Goal: Task Accomplishment & Management: Use online tool/utility

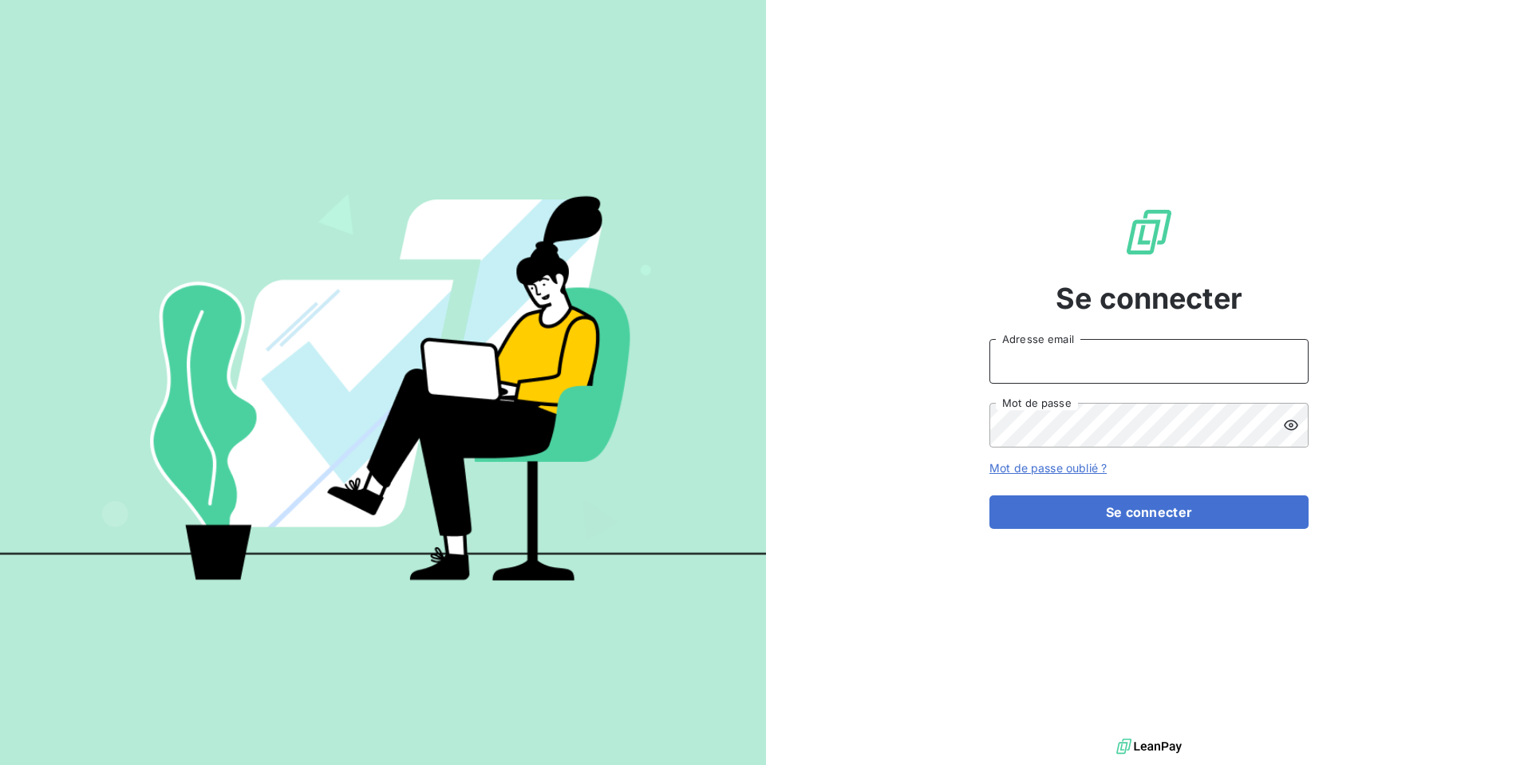
click at [1057, 362] on input "Adresse email" at bounding box center [1148, 361] width 319 height 45
type input "[EMAIL_ADDRESS][DOMAIN_NAME]"
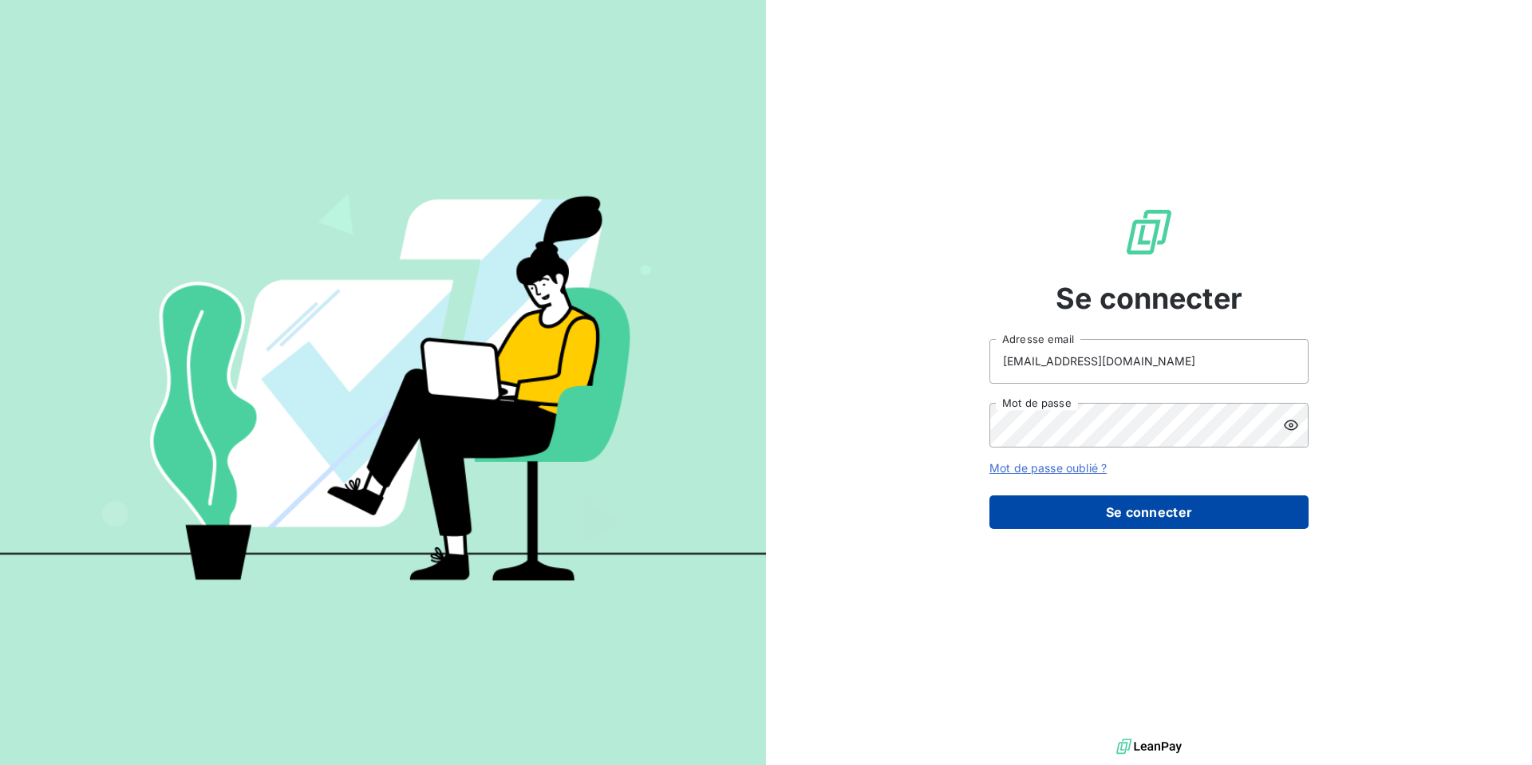
click at [1191, 506] on button "Se connecter" at bounding box center [1148, 513] width 319 height 34
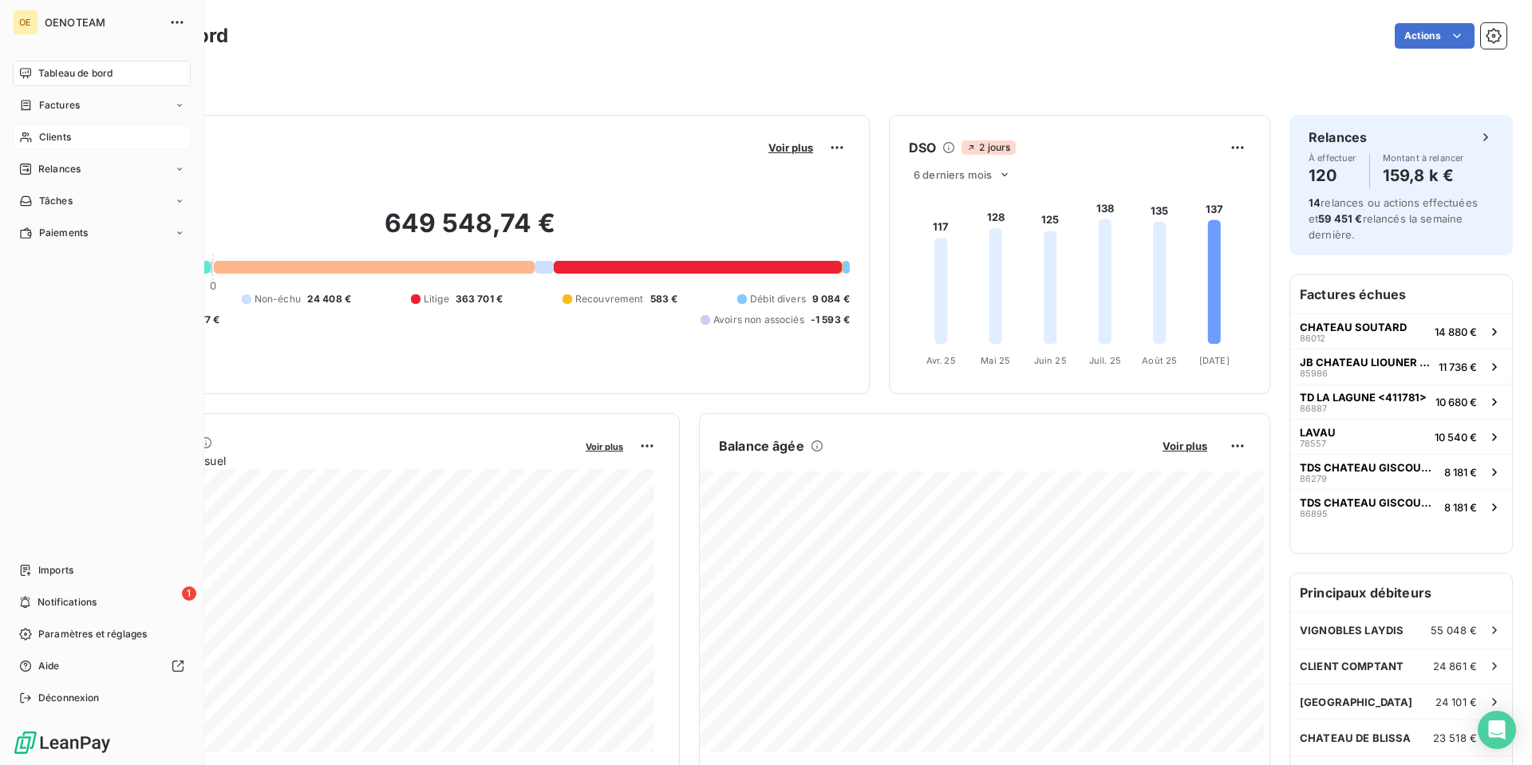
drag, startPoint x: 28, startPoint y: 135, endPoint x: 81, endPoint y: 134, distance: 53.5
click at [29, 135] on icon at bounding box center [25, 137] width 11 height 10
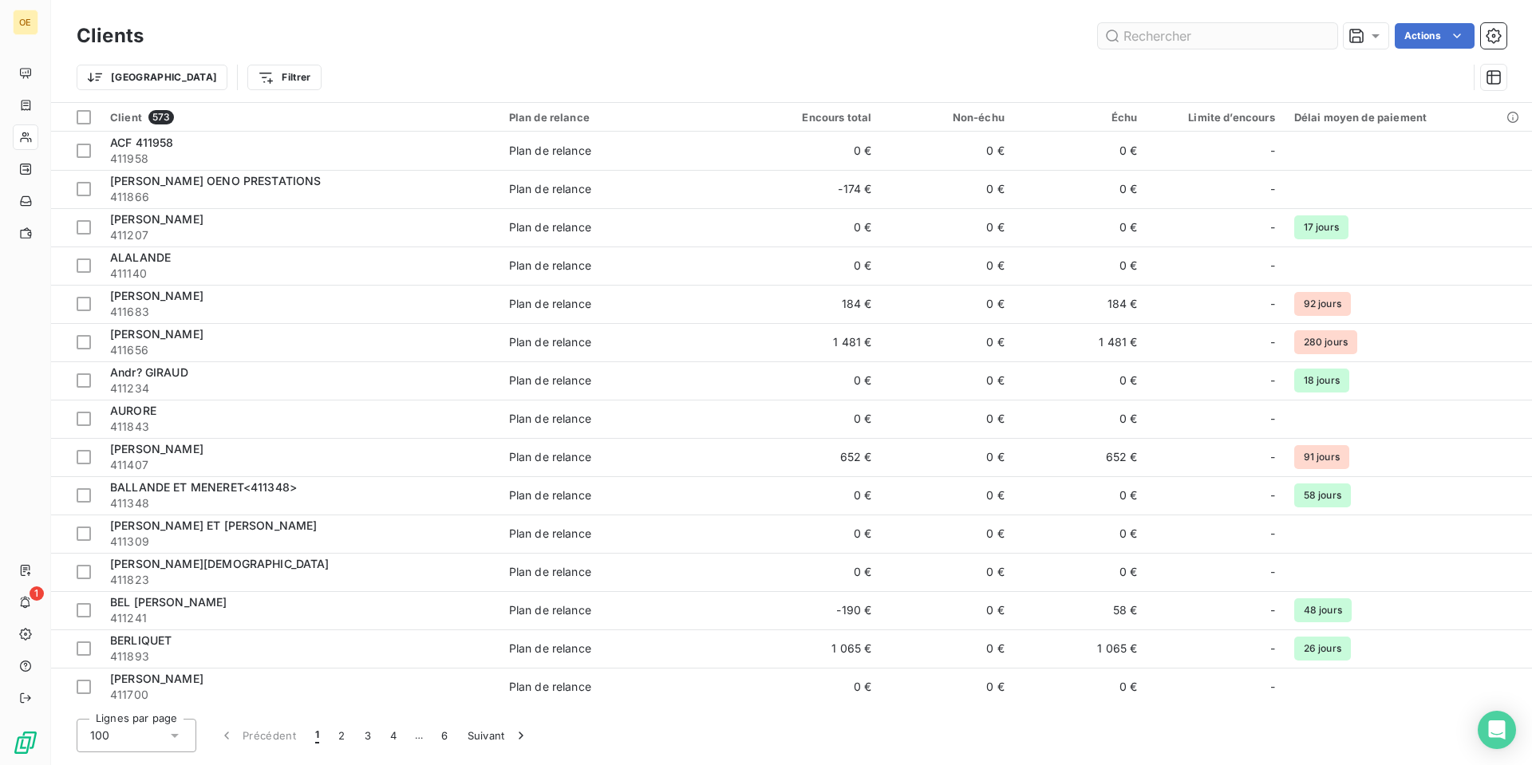
click at [1131, 38] on input "text" at bounding box center [1217, 36] width 239 height 26
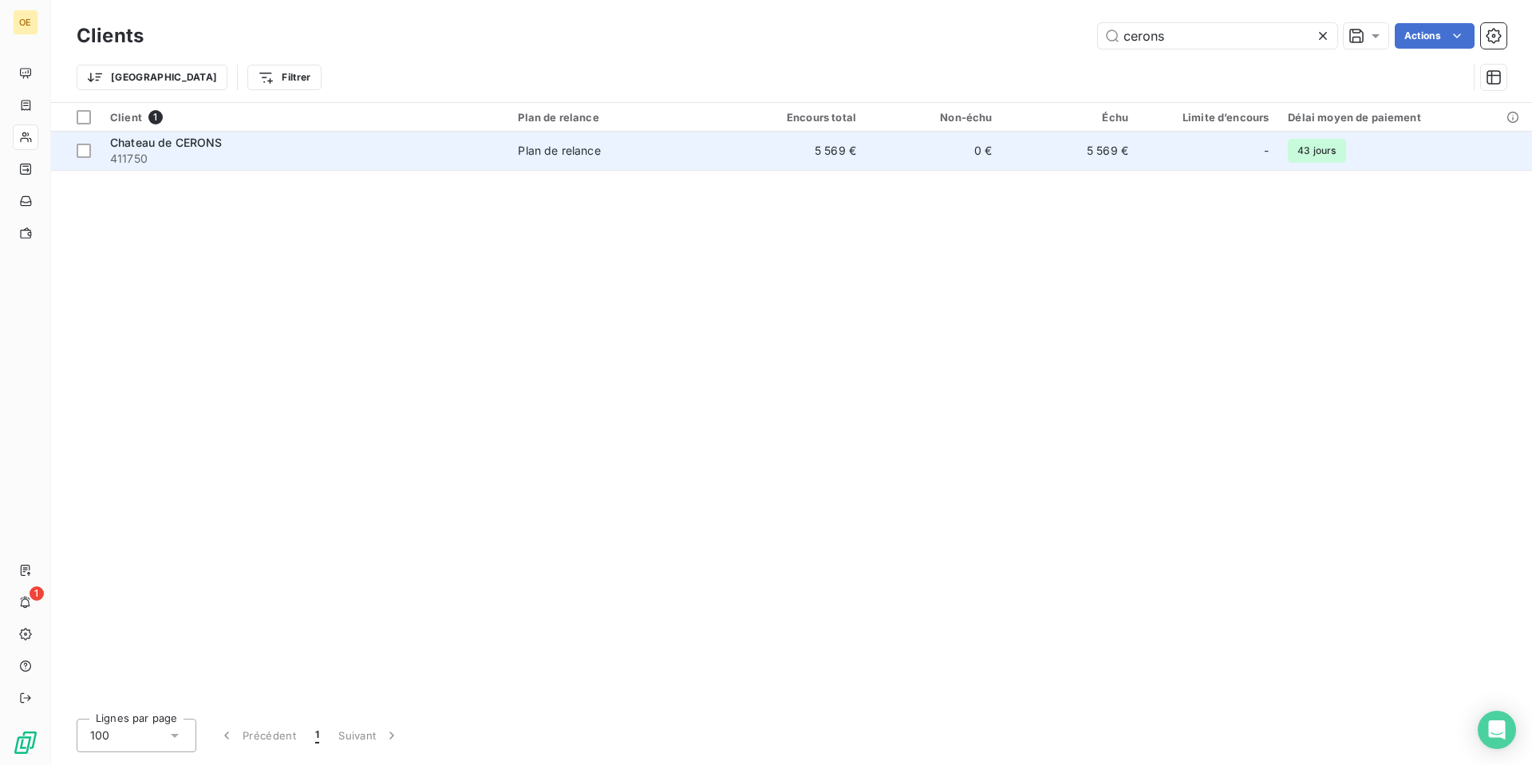
type input "cerons"
drag, startPoint x: 227, startPoint y: 145, endPoint x: 243, endPoint y: 145, distance: 16.0
click at [227, 145] on div "Chateau de CERONS" at bounding box center [304, 143] width 389 height 16
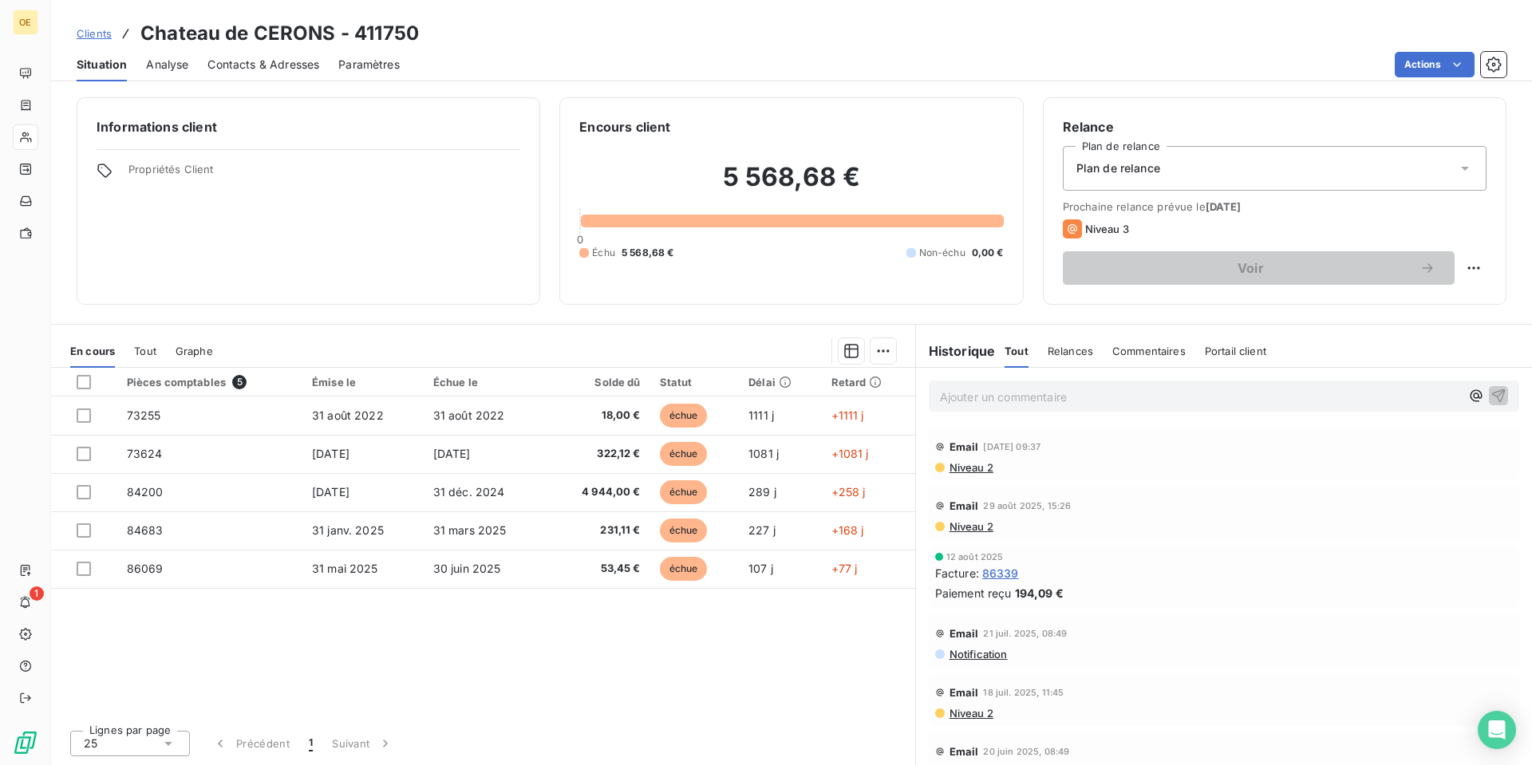
click at [970, 466] on span "Niveau 2" at bounding box center [970, 467] width 45 height 13
